Goal: Task Accomplishment & Management: Manage account settings

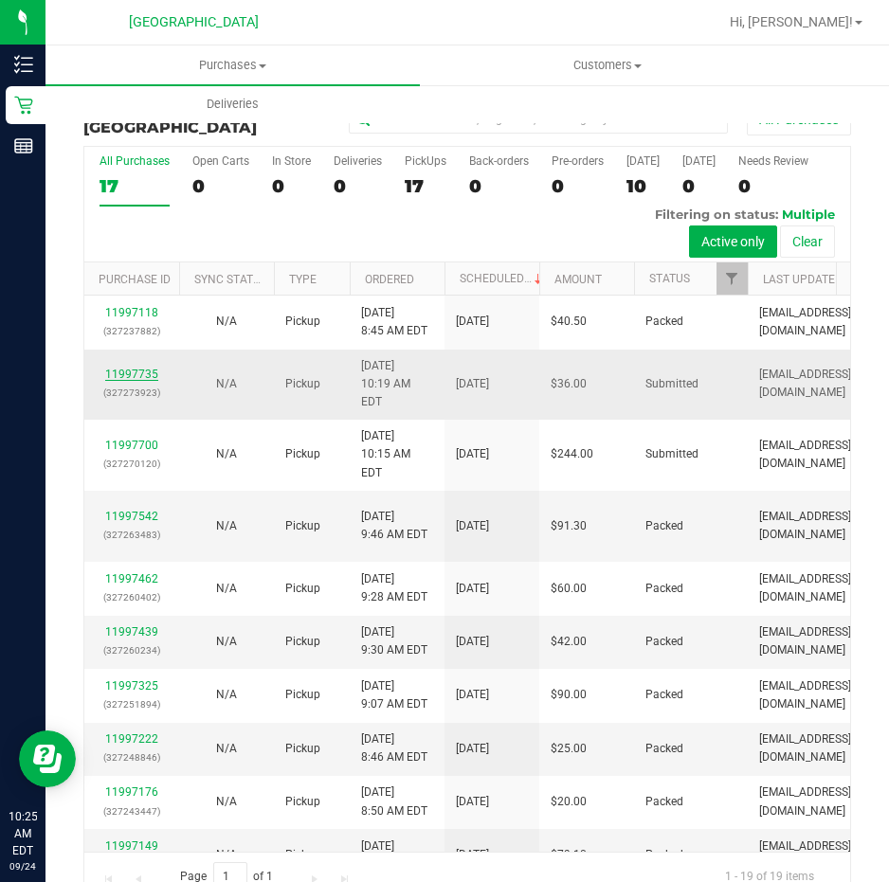
click at [127, 381] on link "11997735" at bounding box center [131, 374] width 53 height 13
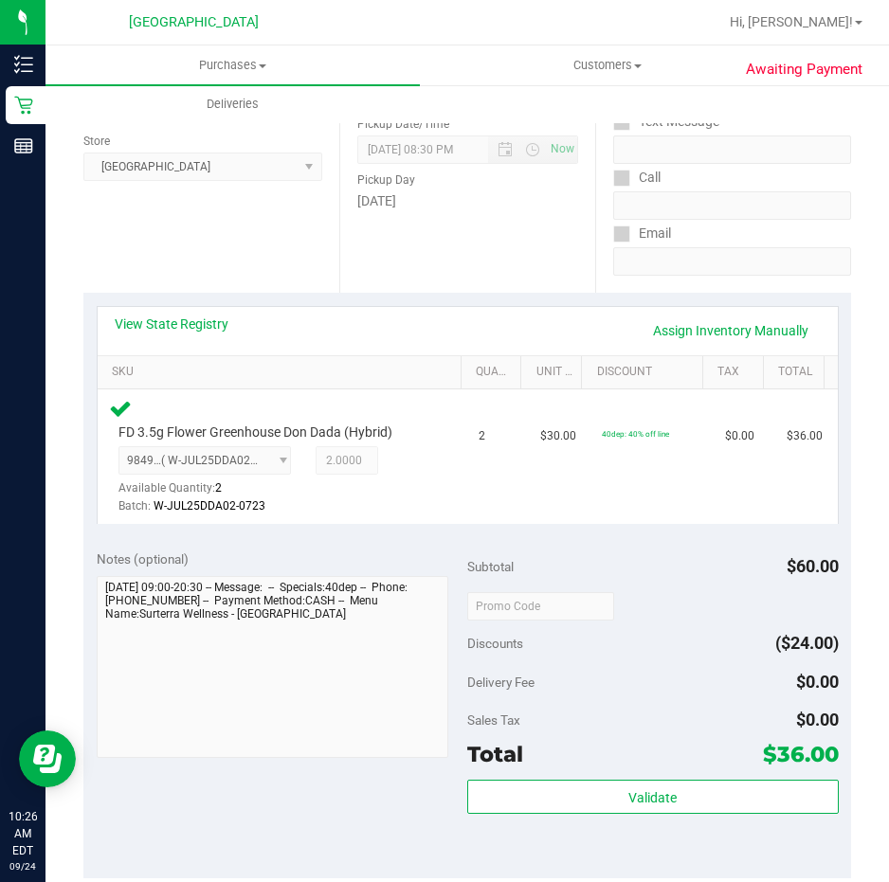
scroll to position [284, 0]
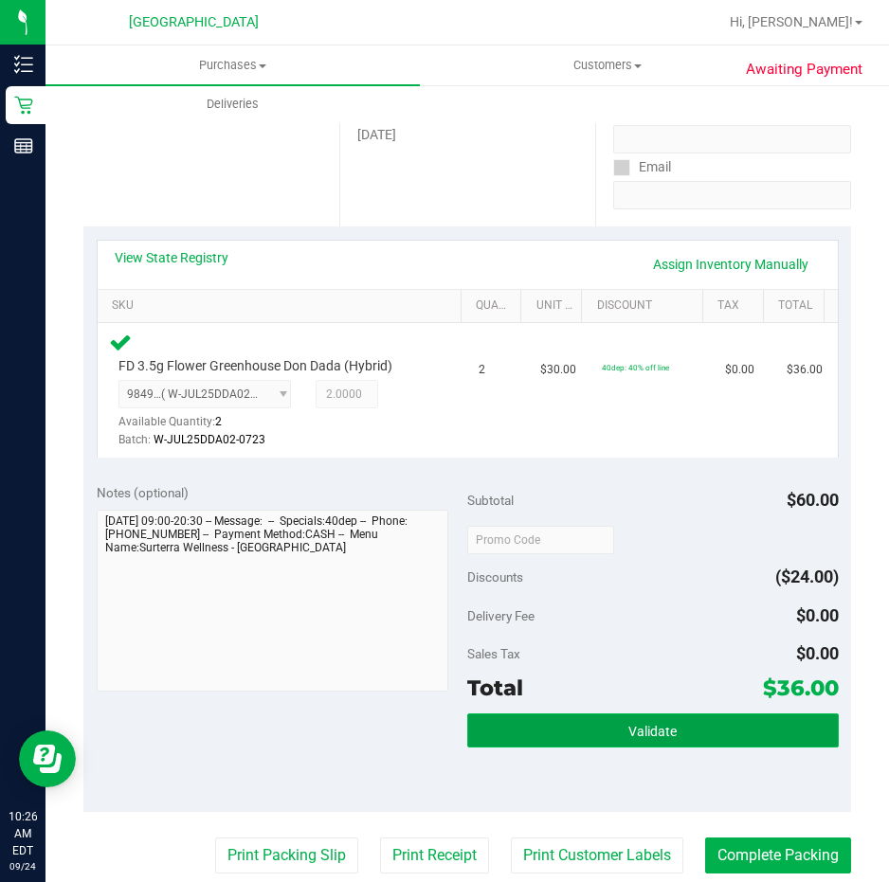
click at [545, 731] on button "Validate" at bounding box center [652, 730] width 371 height 34
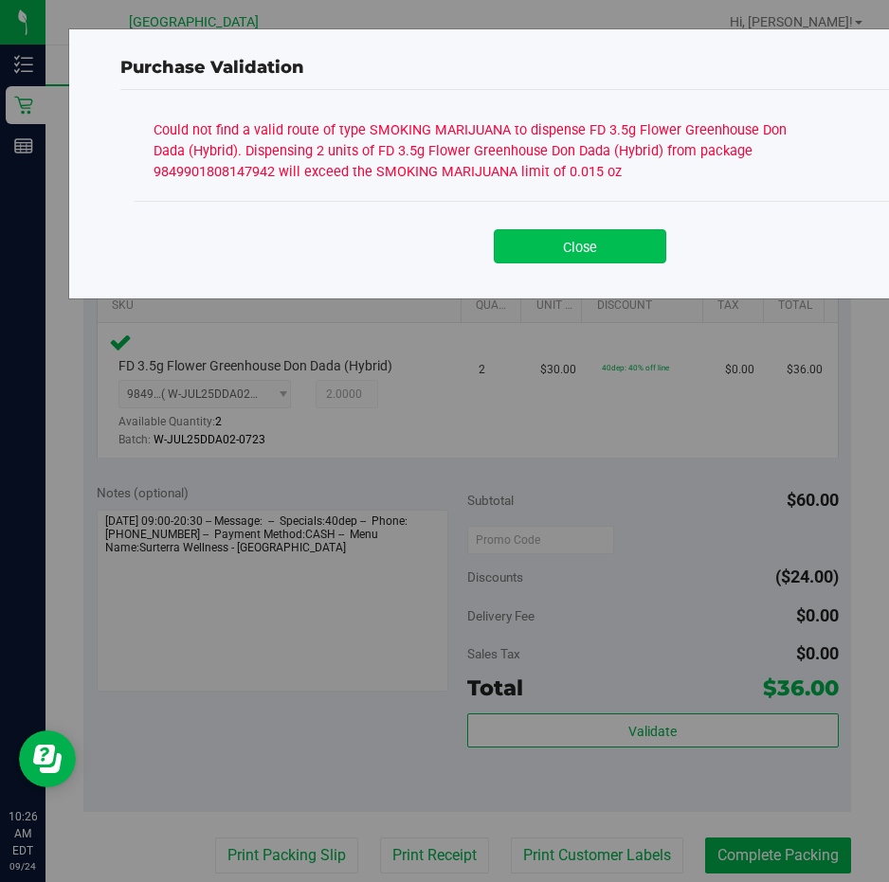
click at [560, 244] on button "Close" at bounding box center [580, 246] width 172 height 34
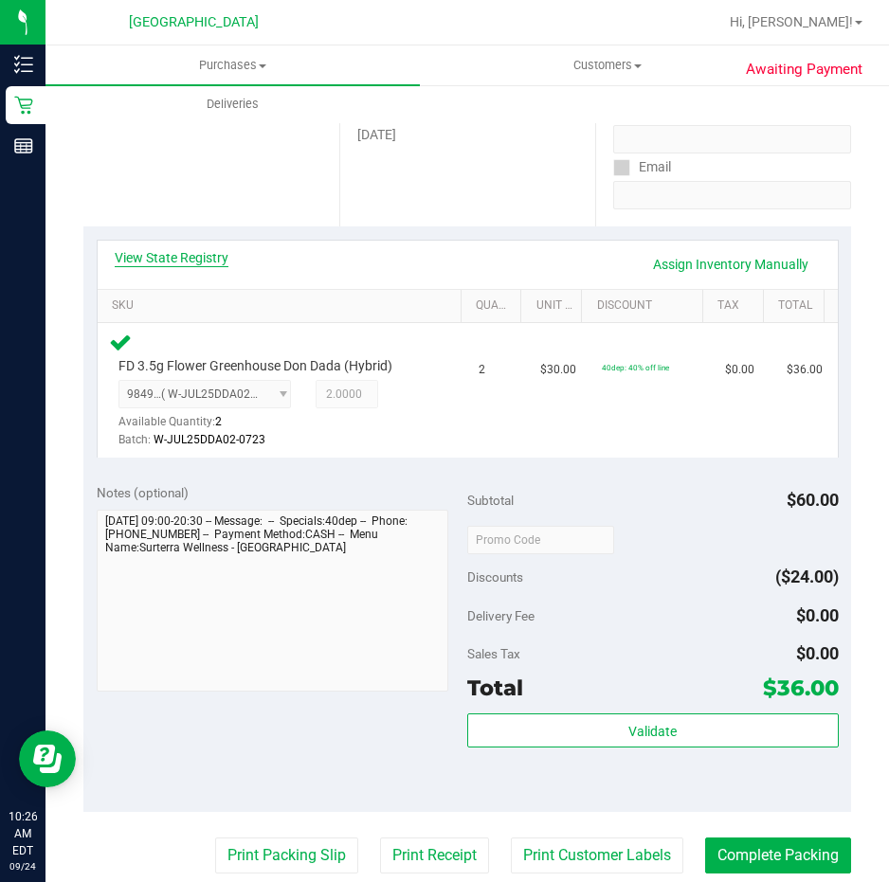
click at [182, 257] on link "View State Registry" at bounding box center [172, 257] width 114 height 19
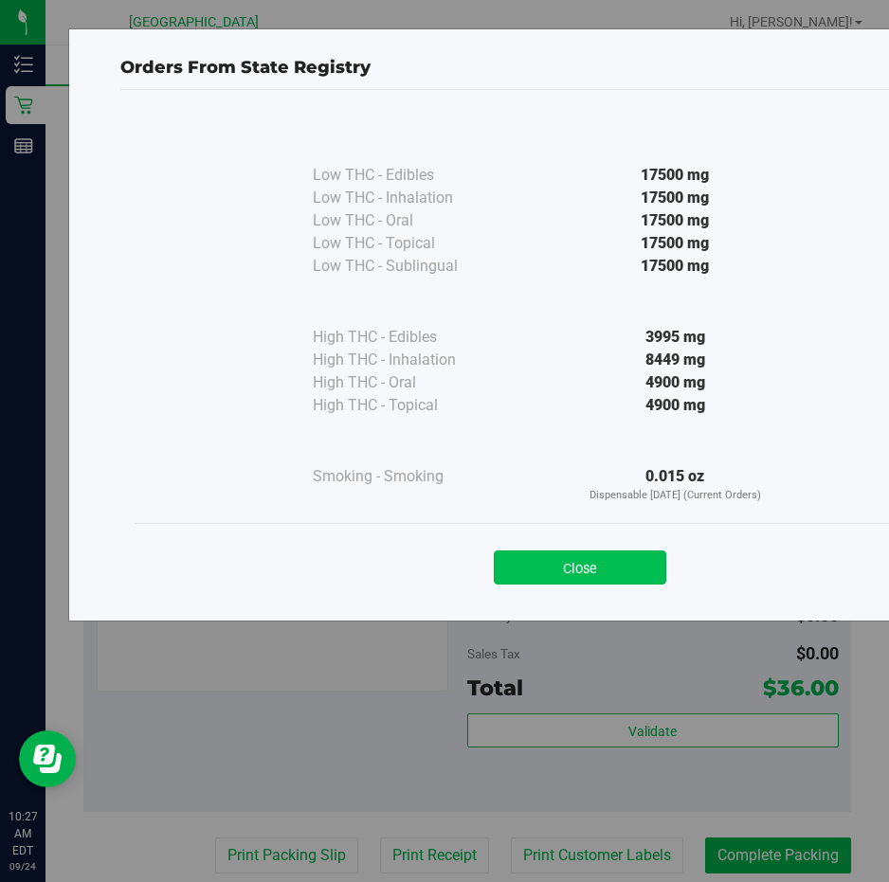
click at [596, 566] on button "Close" at bounding box center [580, 567] width 172 height 34
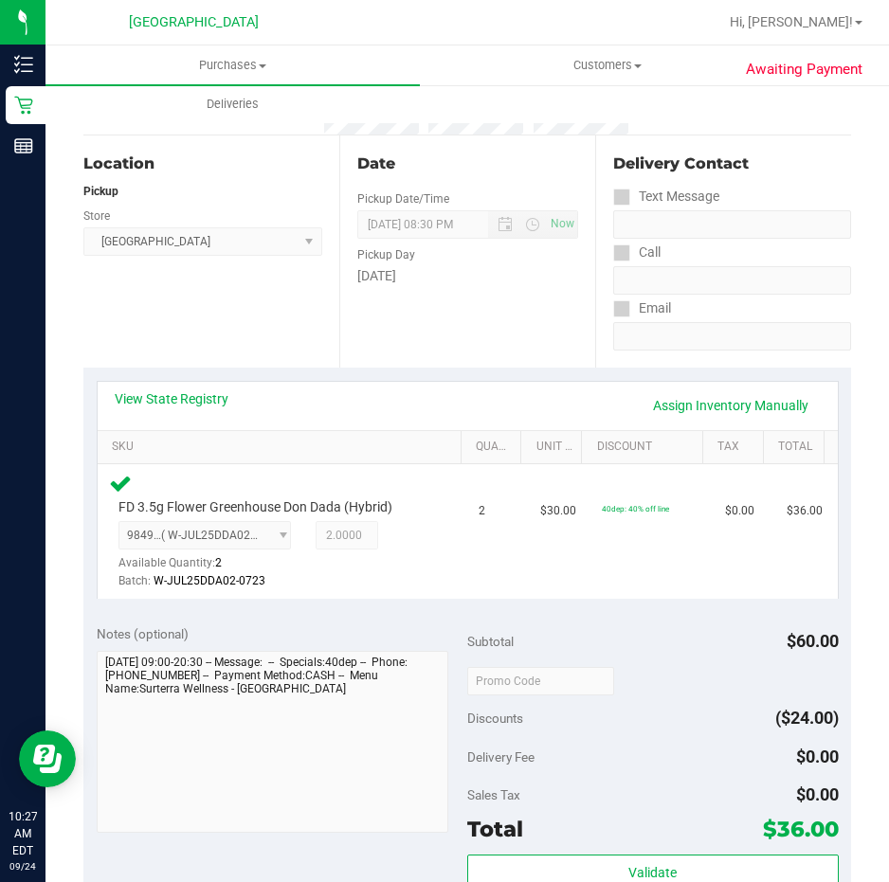
scroll to position [189, 0]
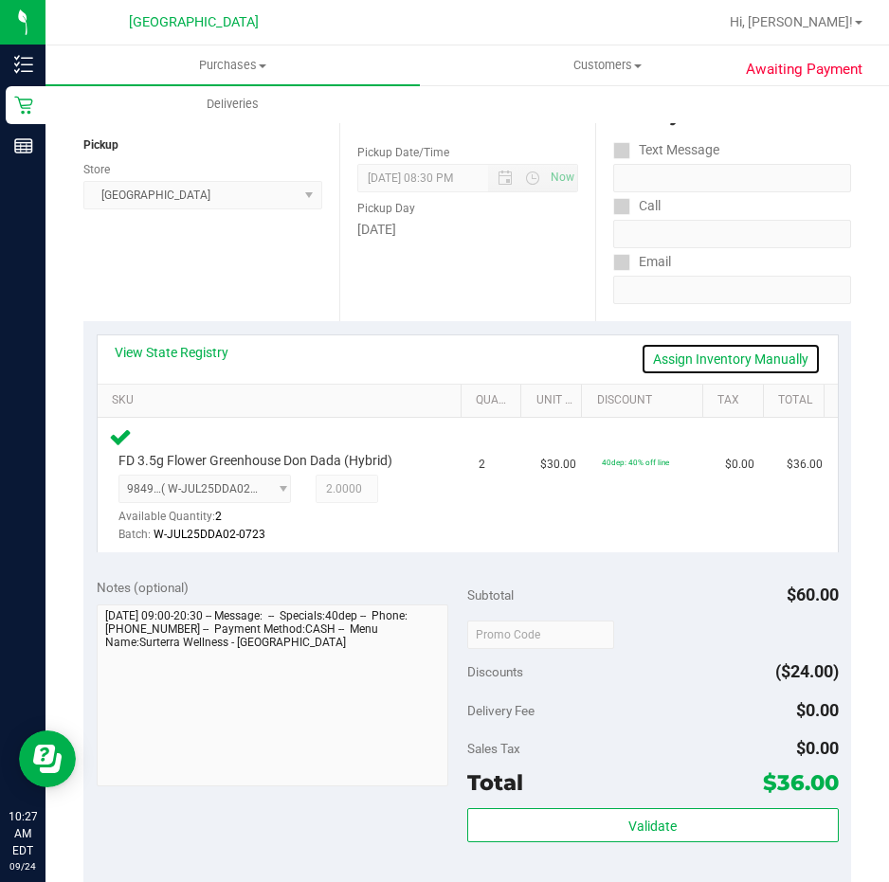
click at [723, 359] on link "Assign Inventory Manually" at bounding box center [730, 359] width 180 height 32
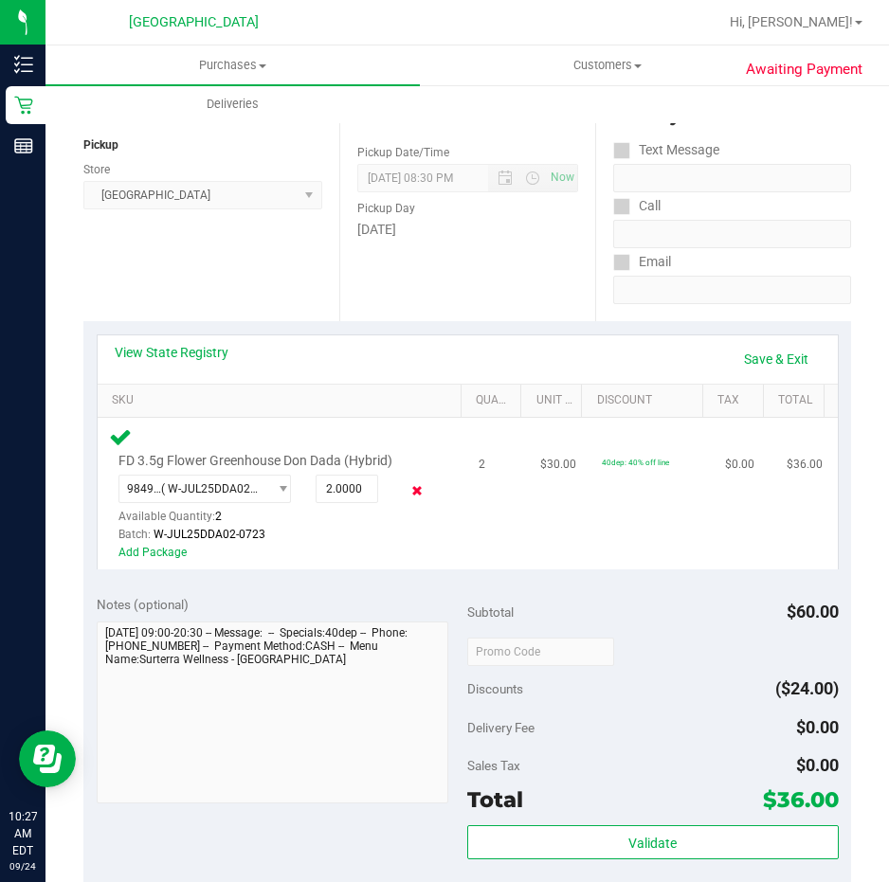
click at [406, 491] on icon at bounding box center [416, 491] width 20 height 22
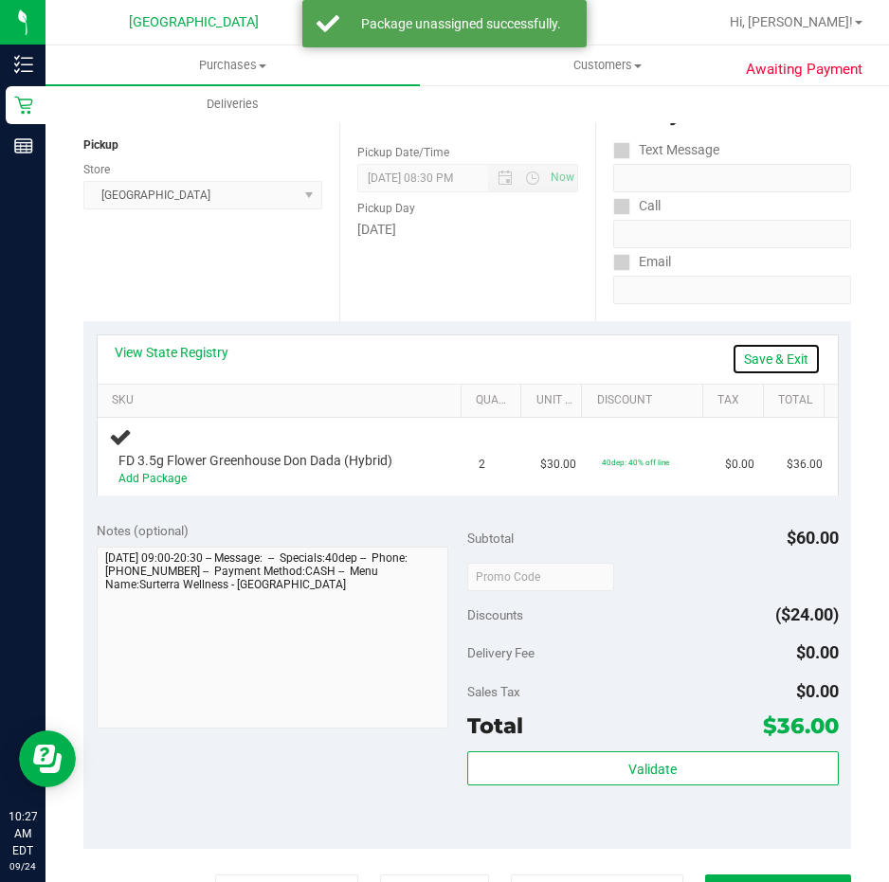
click at [755, 352] on link "Save & Exit" at bounding box center [775, 359] width 89 height 32
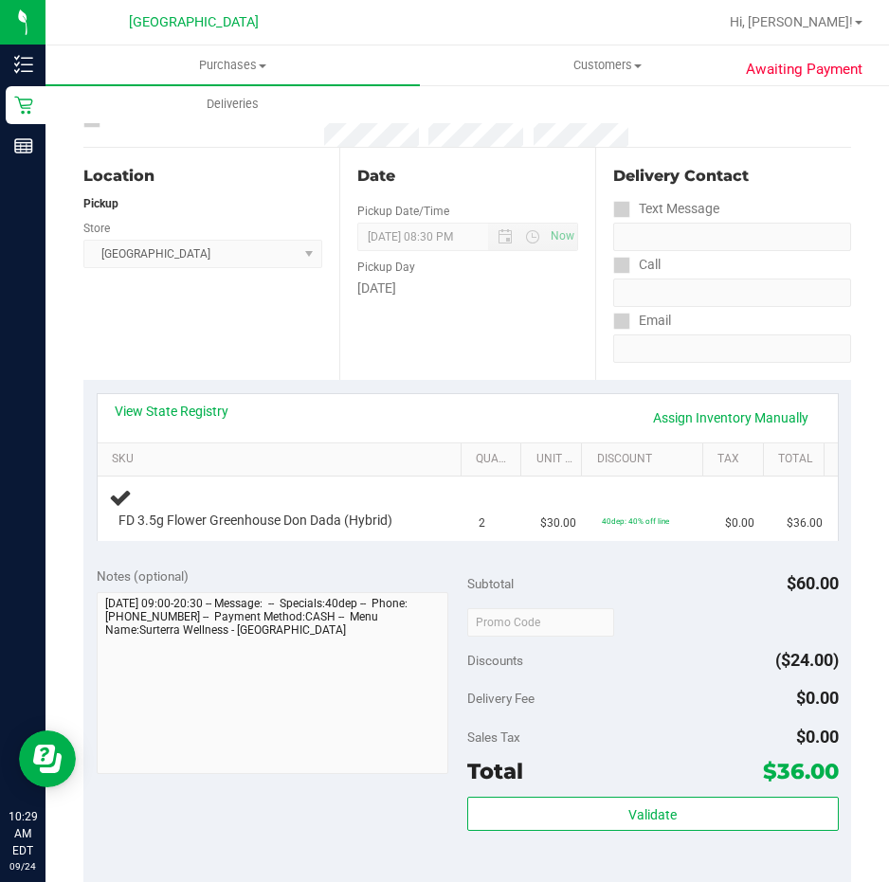
scroll to position [0, 0]
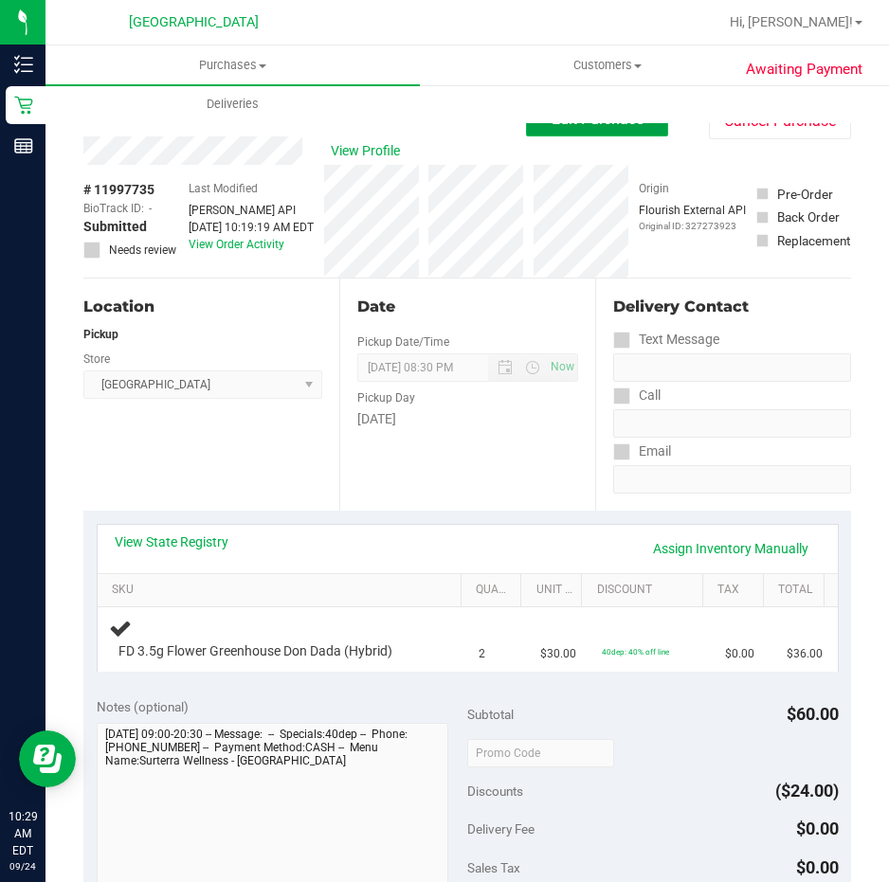
click at [620, 132] on button "Edit Purchase" at bounding box center [597, 119] width 142 height 34
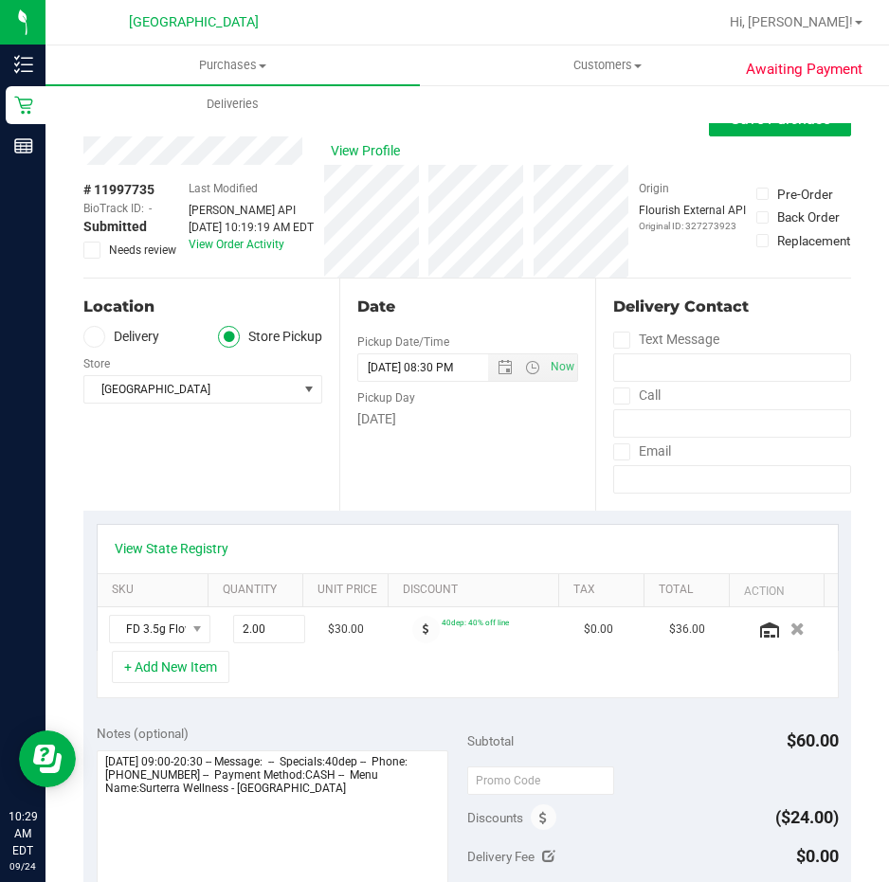
click at [88, 250] on icon at bounding box center [92, 250] width 12 height 0
click at [0, 0] on input "Needs review" at bounding box center [0, 0] width 0 height 0
click at [349, 787] on textarea at bounding box center [273, 841] width 352 height 182
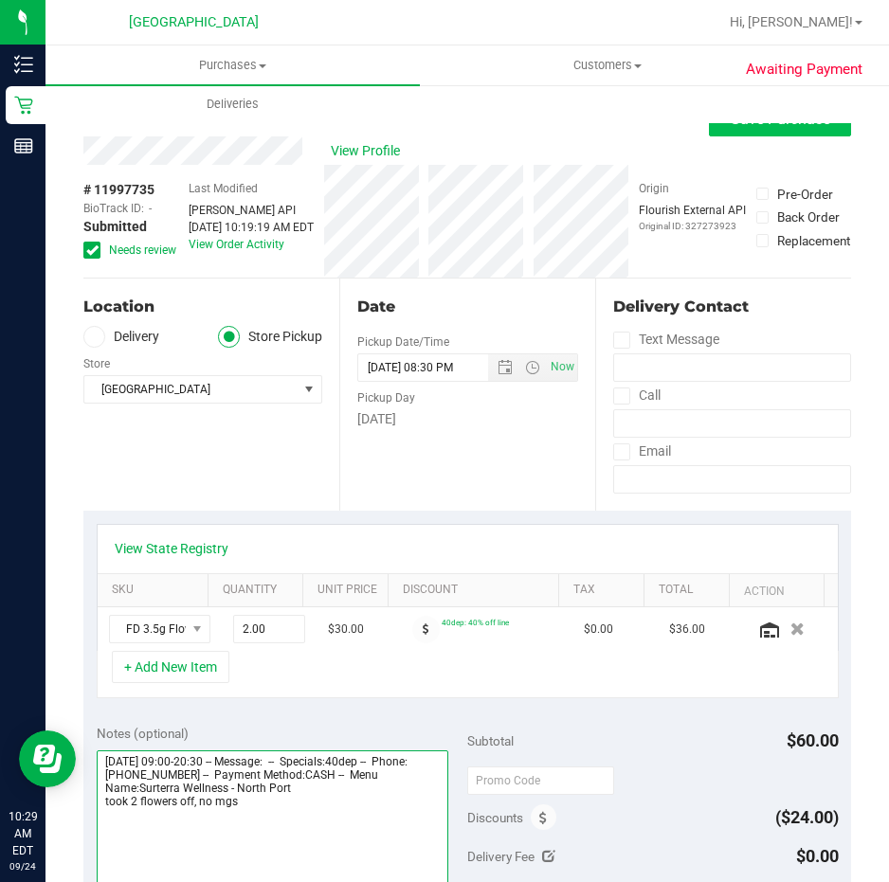
type textarea "[DATE] 09:00-20:30 -- Message: -- Specials:40dep -- Phone:[PHONE_NUMBER] -- Pay…"
click at [764, 130] on button "Save Purchase" at bounding box center [780, 119] width 142 height 34
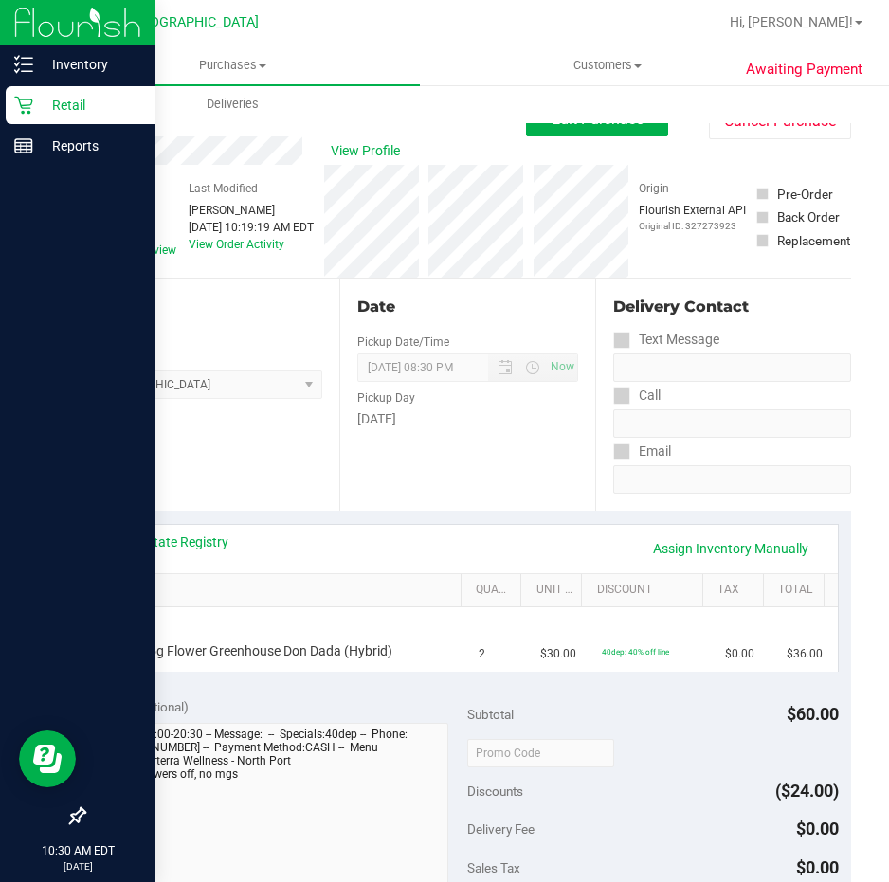
click at [73, 100] on p "Retail" at bounding box center [90, 105] width 114 height 23
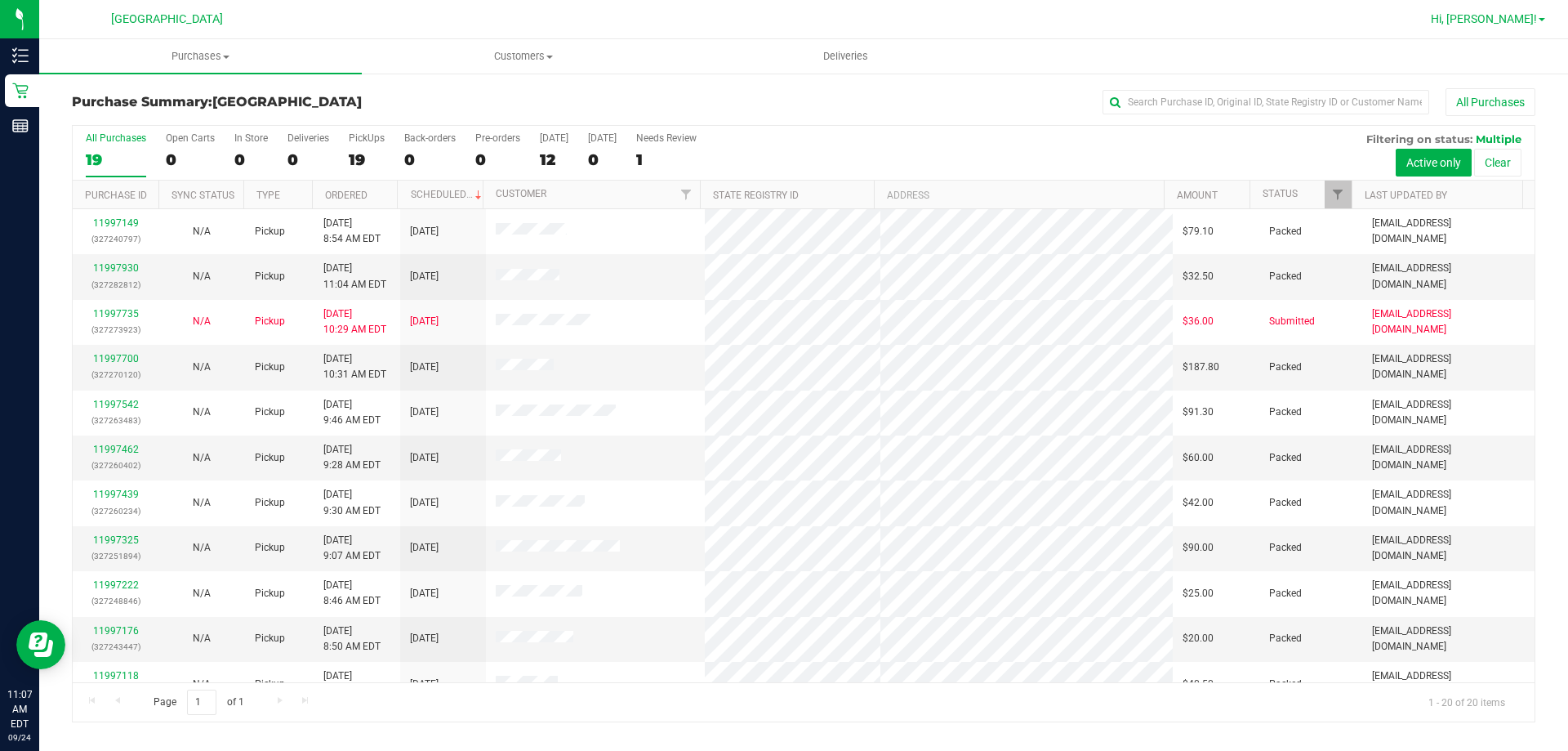
click at [765, 10] on link "Hi, [PERSON_NAME]!" at bounding box center [1488, 19] width 128 height 17
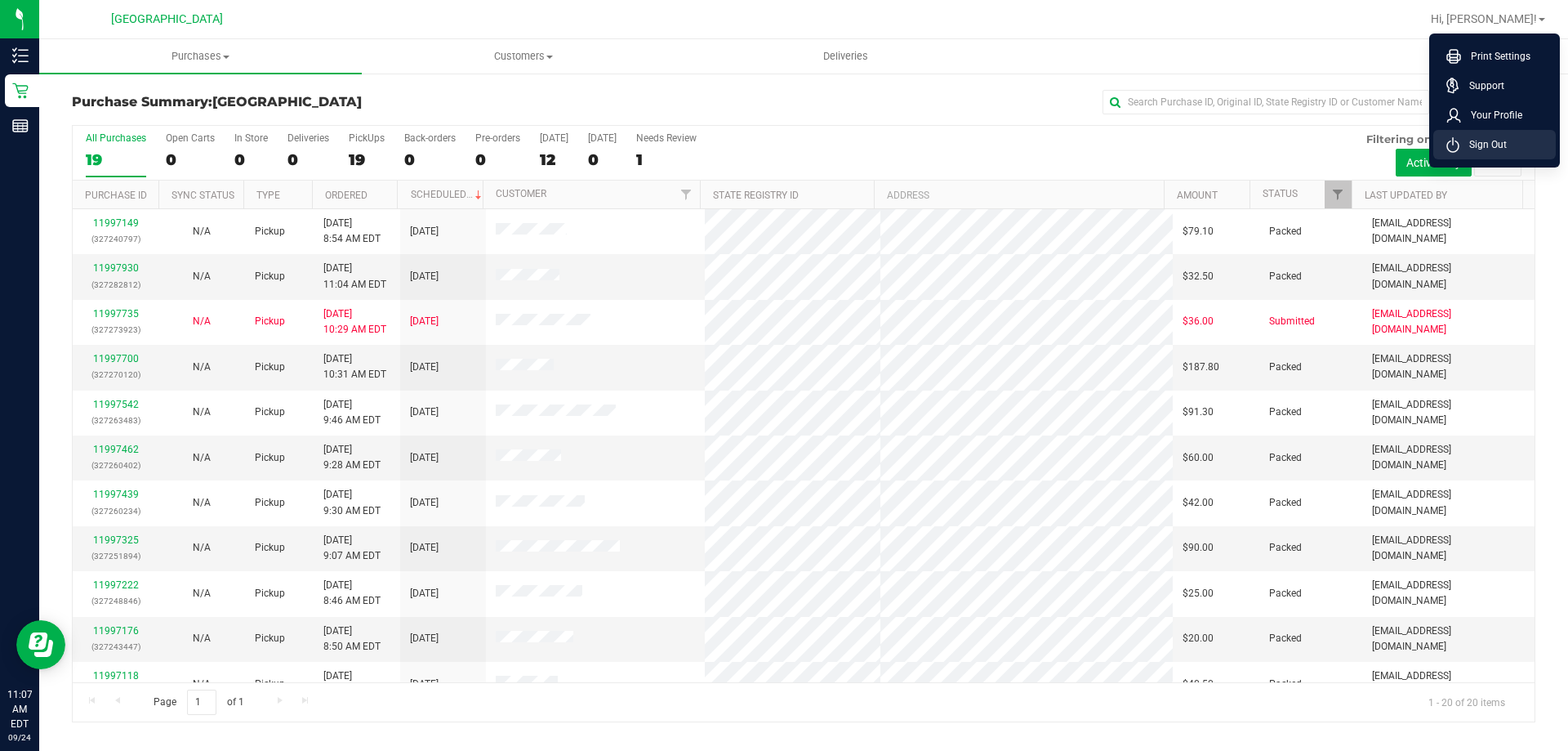
click at [765, 147] on span "Sign Out" at bounding box center [1483, 144] width 47 height 16
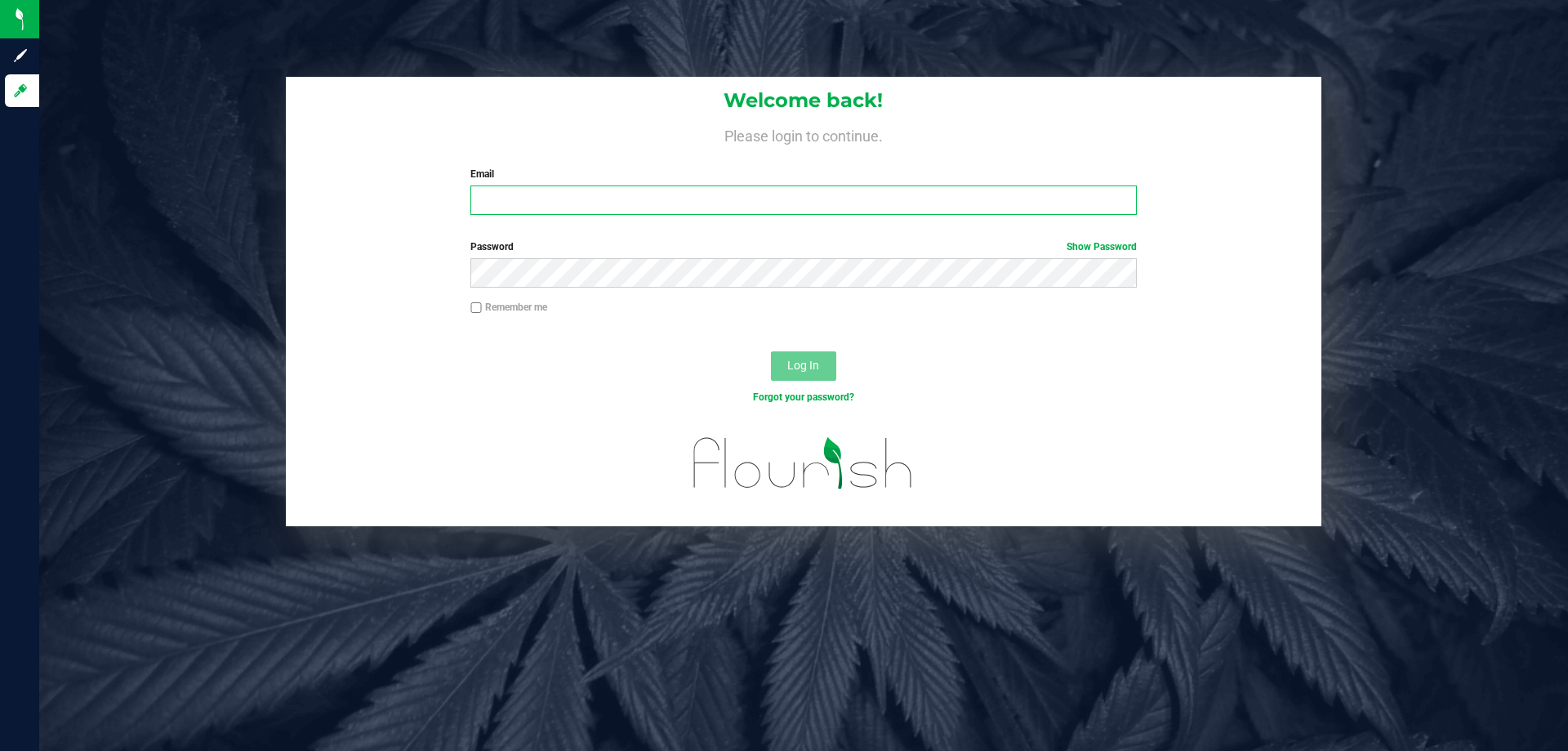
click at [765, 210] on input "Email" at bounding box center [803, 200] width 665 height 29
type input "[EMAIL_ADDRESS][DOMAIN_NAME]"
click at [765, 351] on button "Log In" at bounding box center [803, 366] width 66 height 29
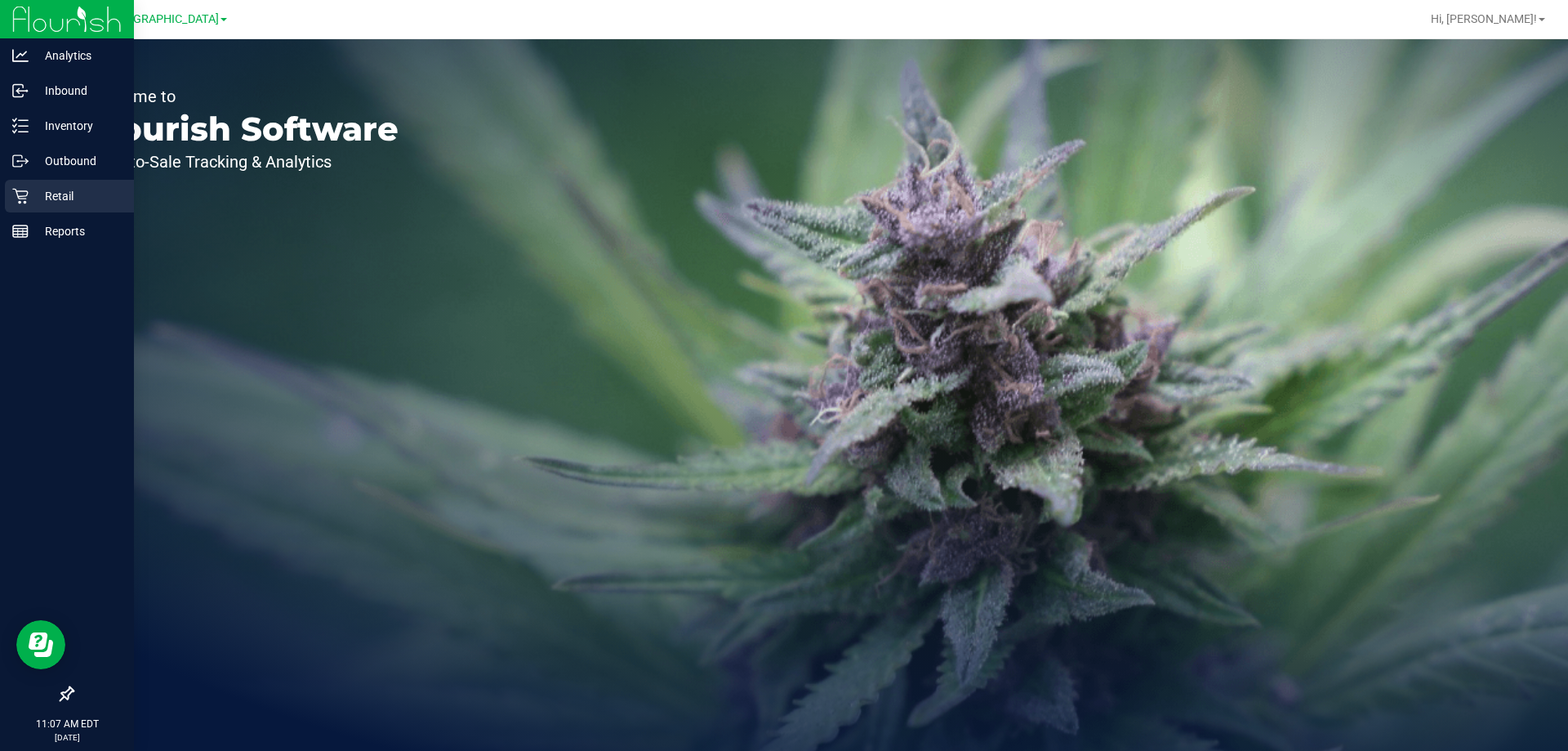
click at [74, 208] on div "Retail" at bounding box center [70, 196] width 129 height 33
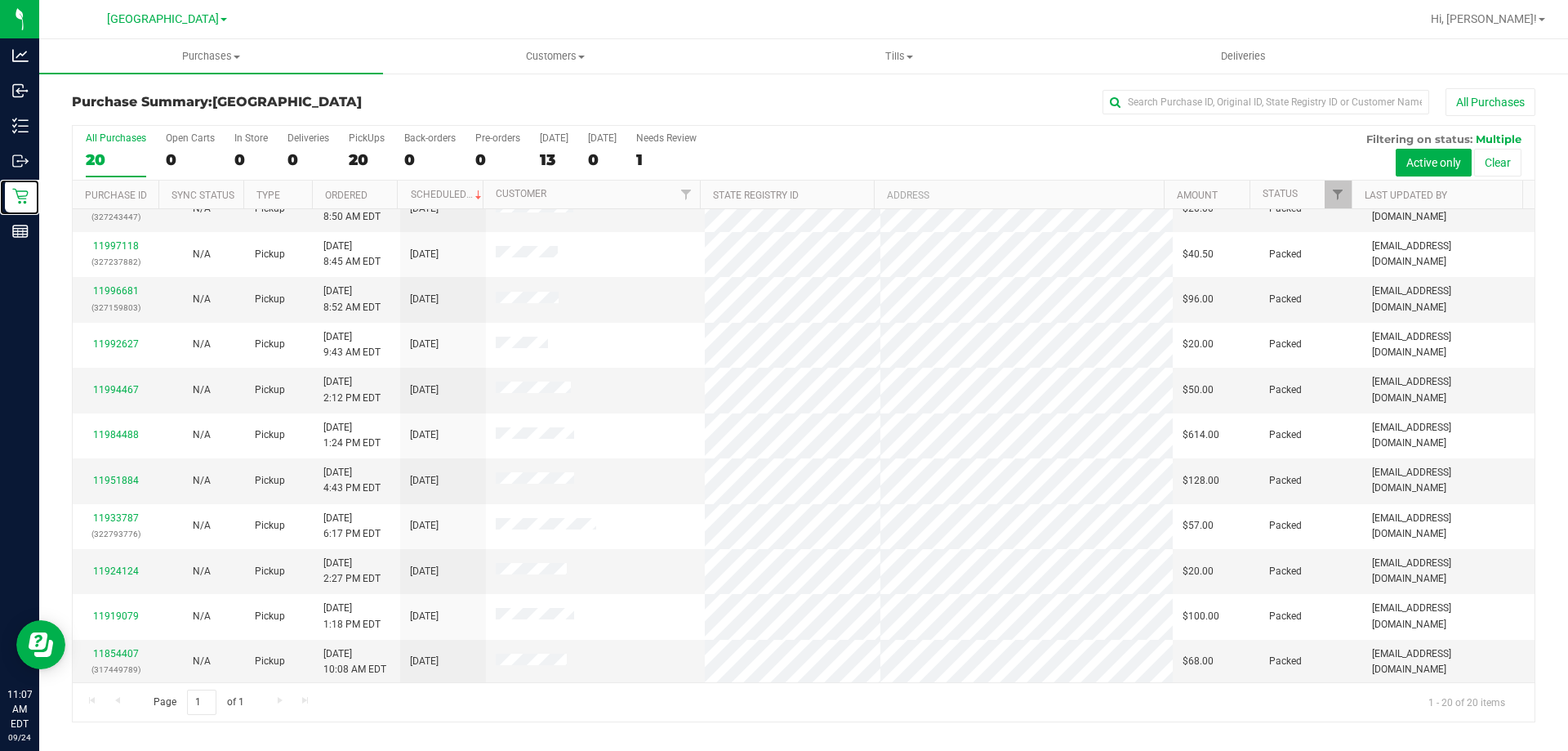
scroll to position [431, 0]
